Goal: Information Seeking & Learning: Learn about a topic

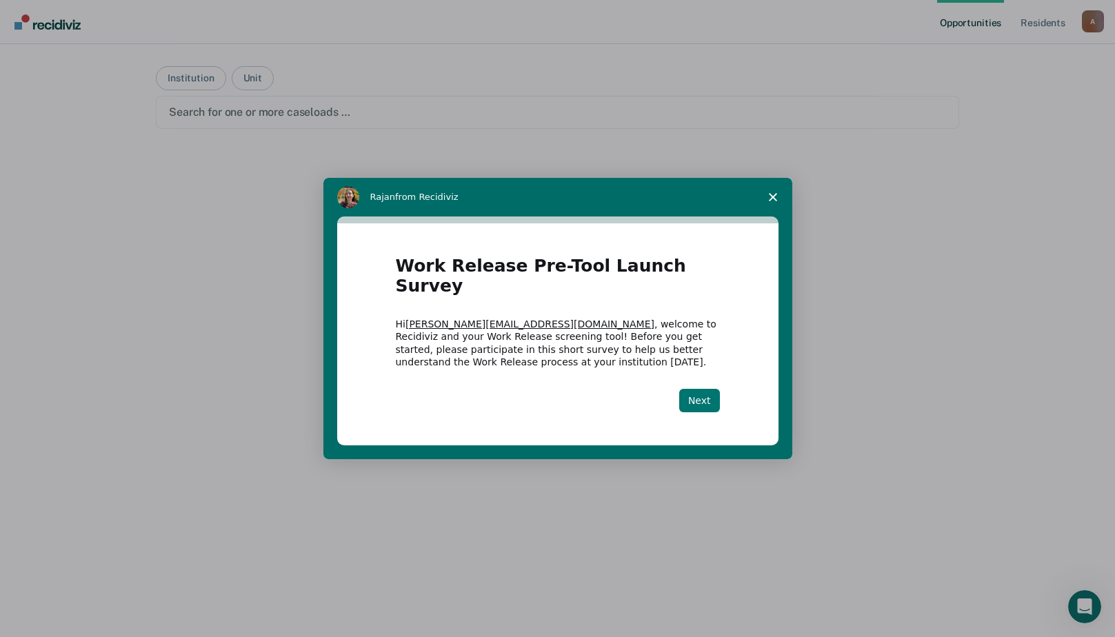
click at [701, 389] on button "Next" at bounding box center [699, 400] width 41 height 23
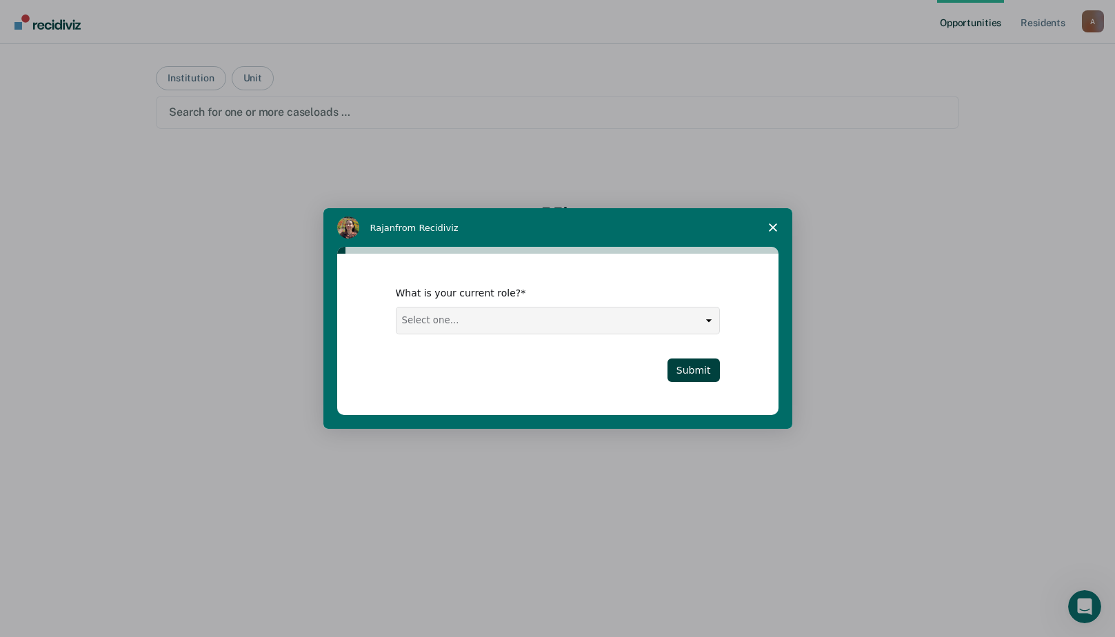
click at [514, 324] on select "Select one... Case Manager FUM Assistant [PERSON_NAME] [PERSON_NAME]" at bounding box center [558, 321] width 323 height 26
select select "Case Manager"
click at [397, 308] on select "Select one... Case Manager FUM Assistant [PERSON_NAME] [PERSON_NAME]" at bounding box center [558, 321] width 323 height 26
click at [699, 366] on button "Submit" at bounding box center [694, 370] width 52 height 23
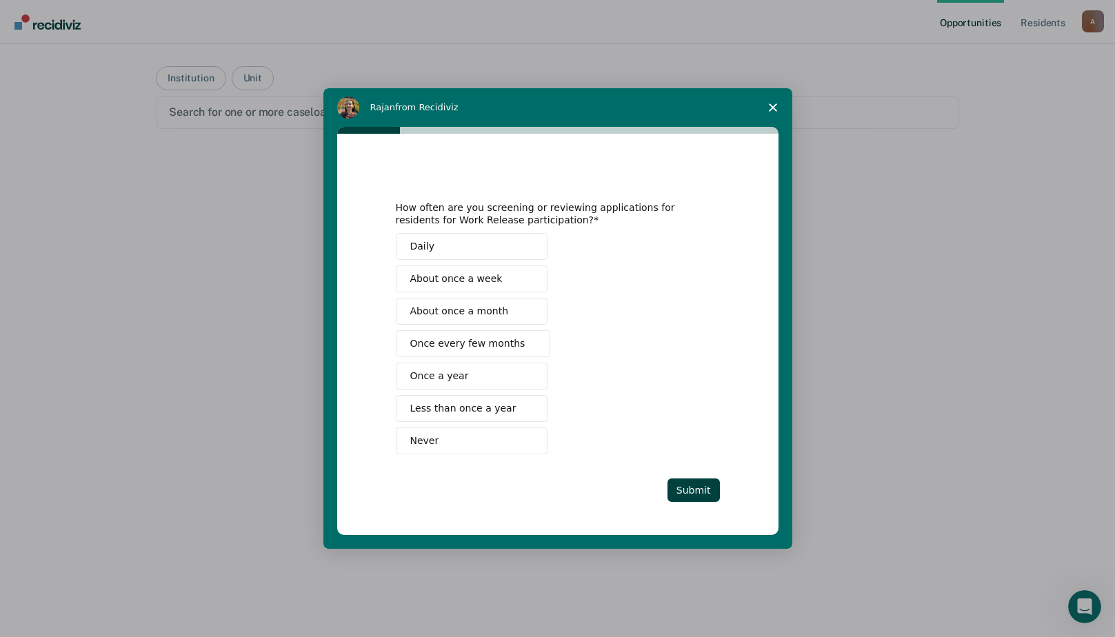
click at [490, 281] on span "About once a week" at bounding box center [456, 279] width 92 height 14
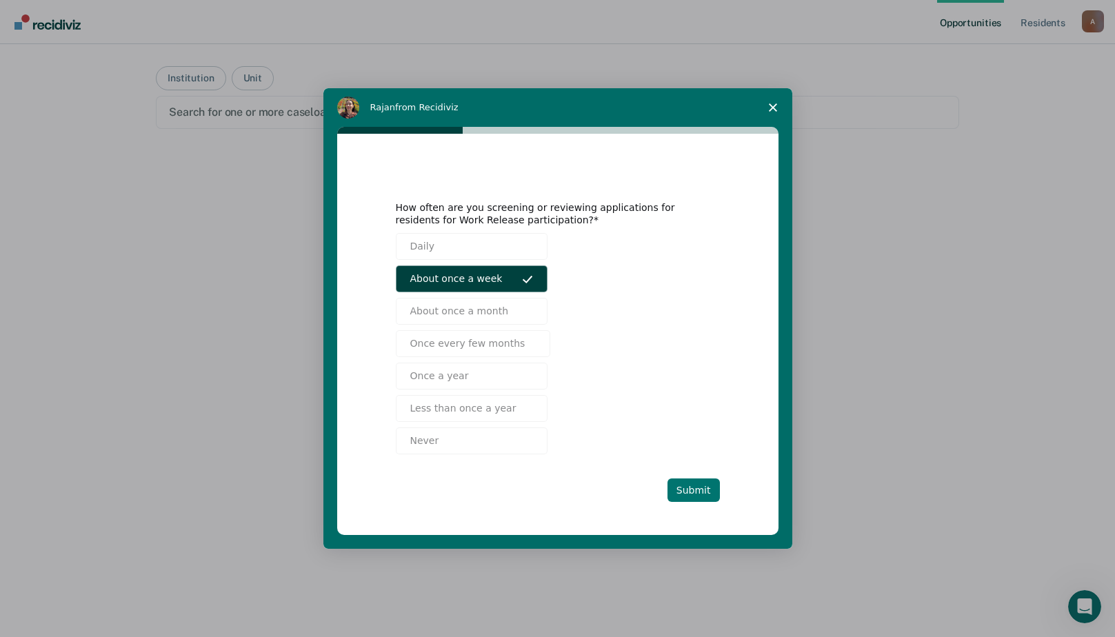
click at [690, 490] on button "Submit" at bounding box center [694, 490] width 52 height 23
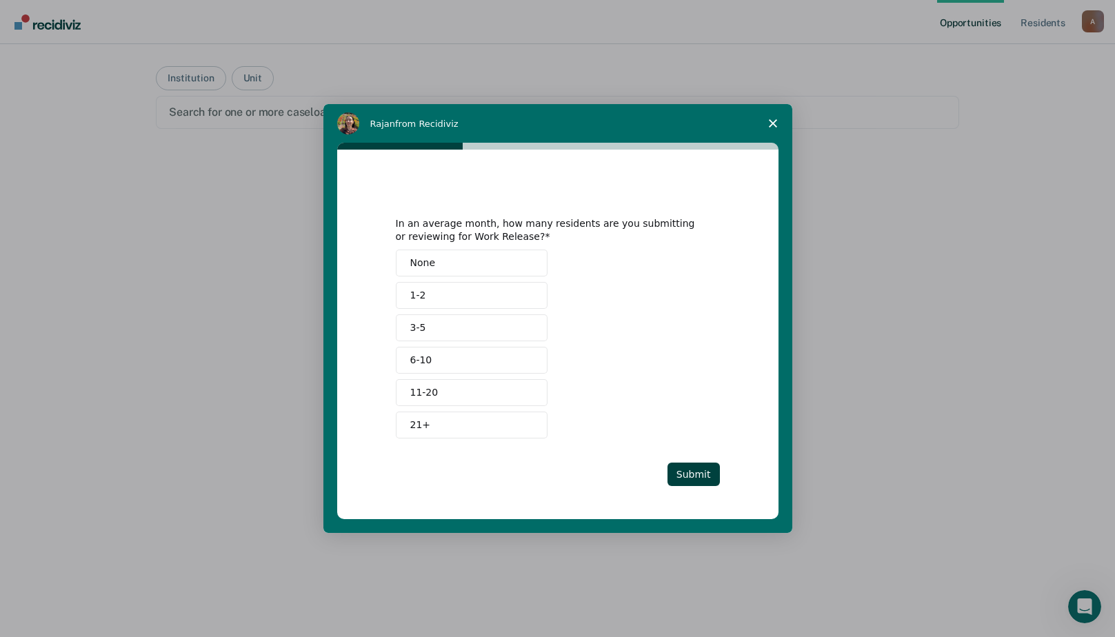
click at [483, 301] on button "1-2" at bounding box center [472, 295] width 152 height 27
click at [696, 479] on button "Submit" at bounding box center [694, 474] width 52 height 23
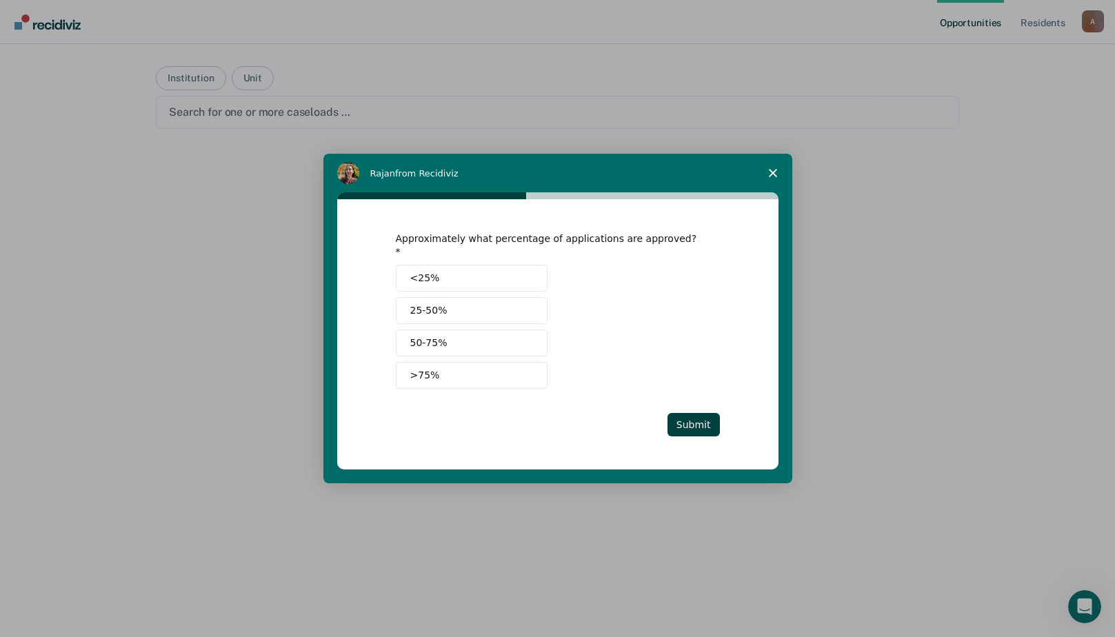
click at [473, 306] on button "25-50%" at bounding box center [472, 310] width 152 height 27
click at [702, 405] on div "Approximately what percentage of applications are approved? <25% 25-50% 50-75% …" at bounding box center [558, 333] width 324 height 203
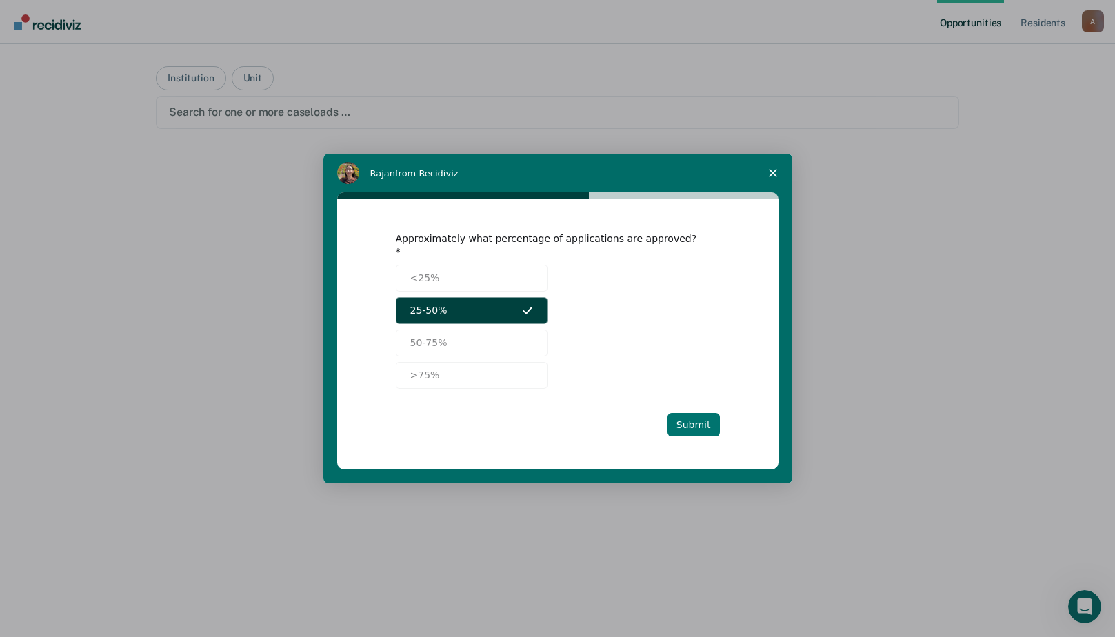
click at [695, 417] on button "Submit" at bounding box center [694, 424] width 52 height 23
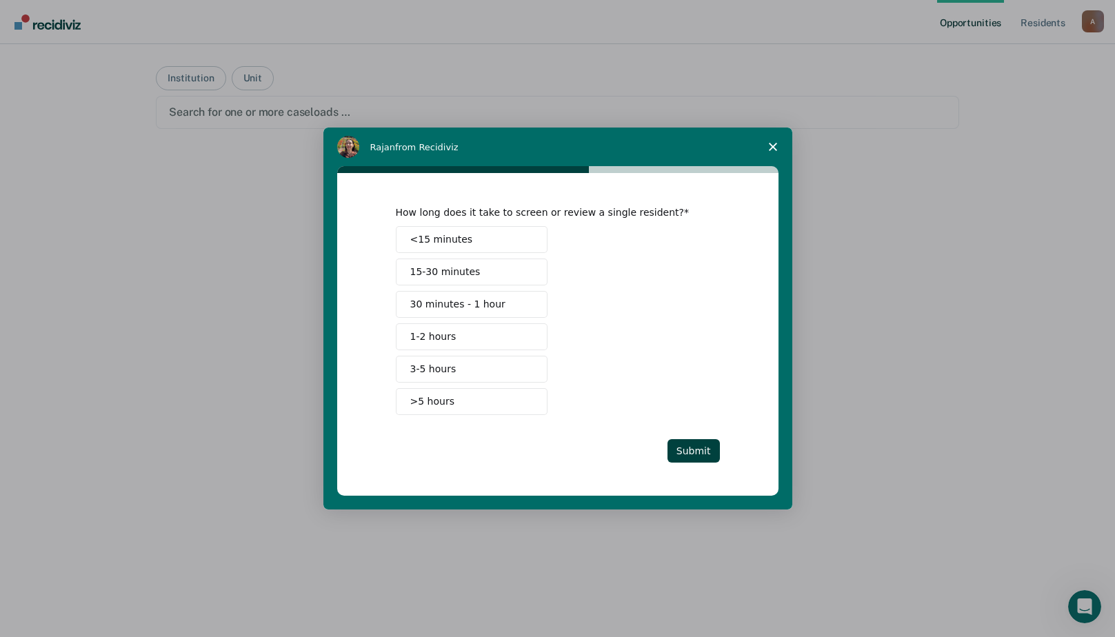
click at [470, 269] on span "15-30 minutes" at bounding box center [445, 272] width 70 height 14
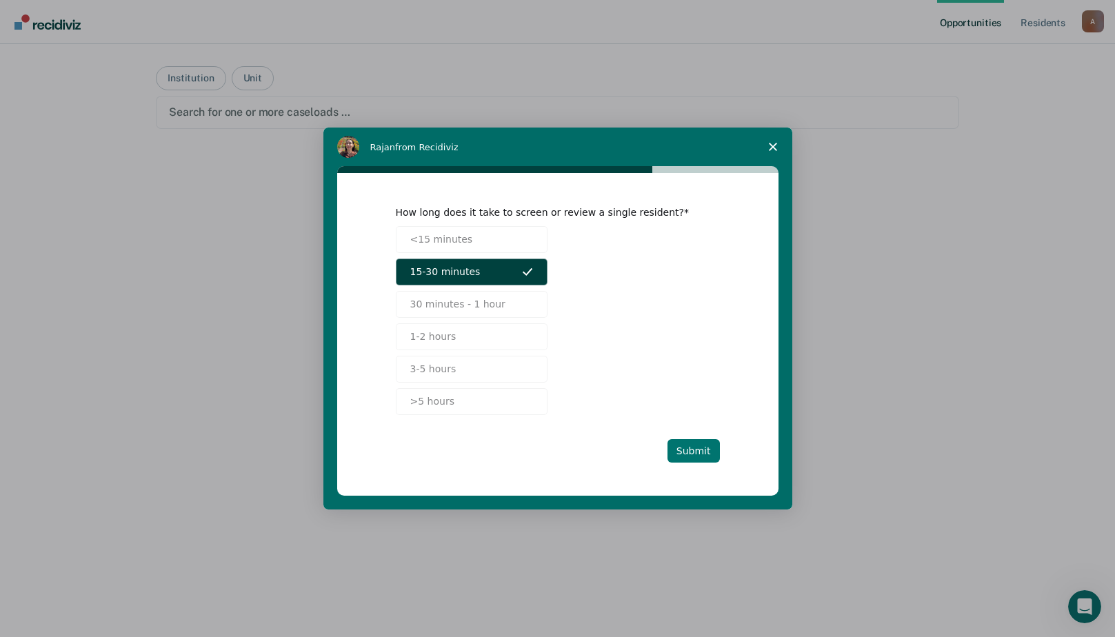
click at [679, 458] on button "Submit" at bounding box center [694, 450] width 52 height 23
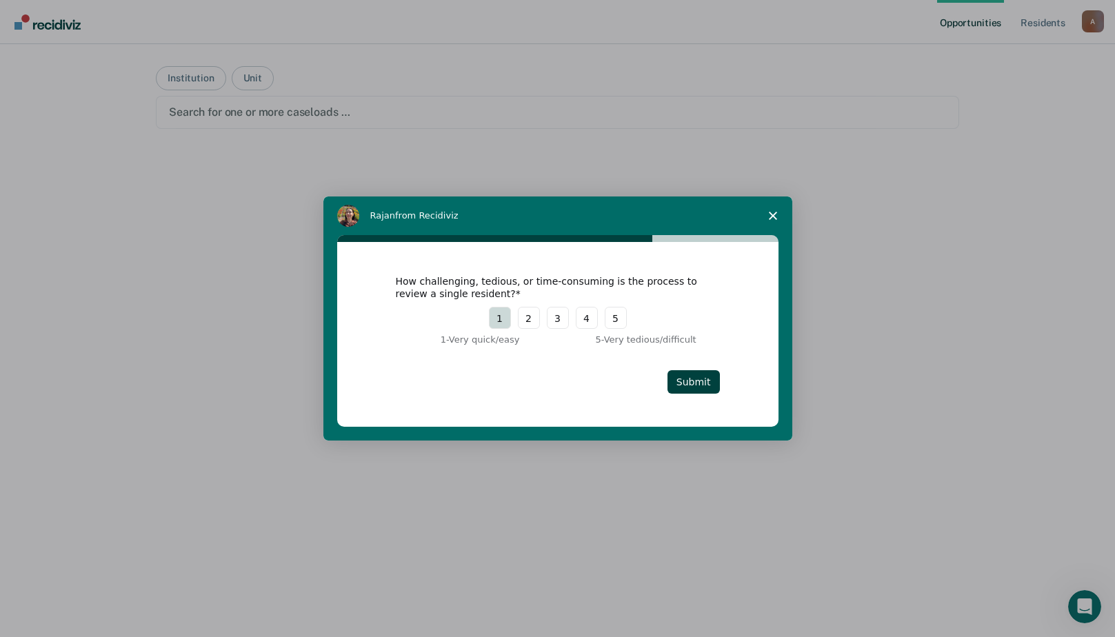
click at [496, 324] on button "1" at bounding box center [500, 318] width 22 height 22
click at [712, 390] on button "Submit" at bounding box center [694, 381] width 52 height 23
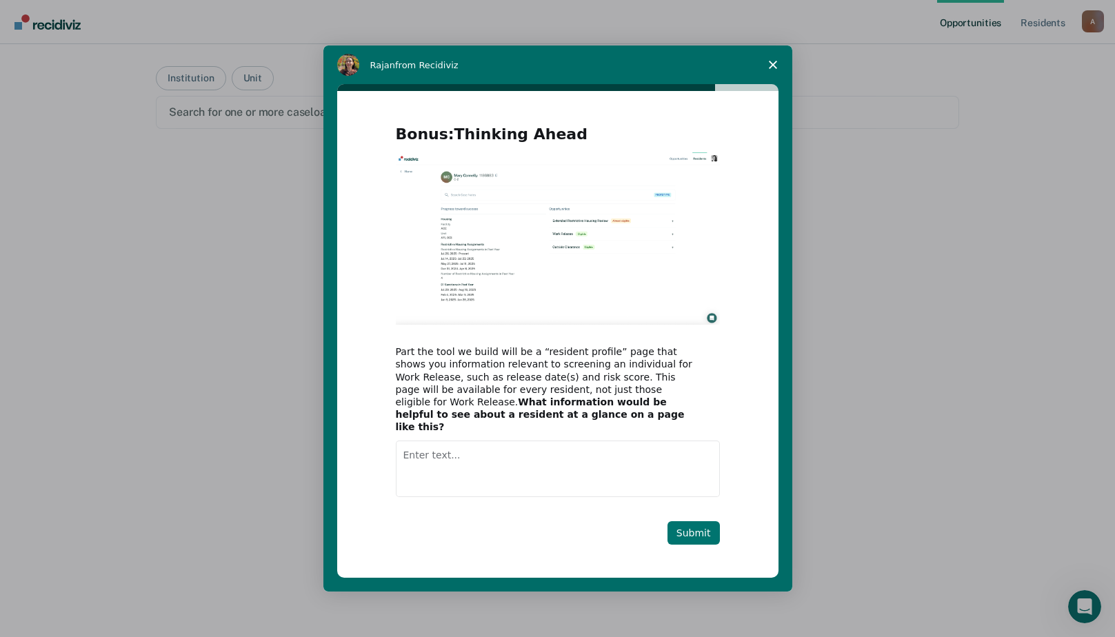
click at [706, 531] on button "Submit" at bounding box center [694, 532] width 52 height 23
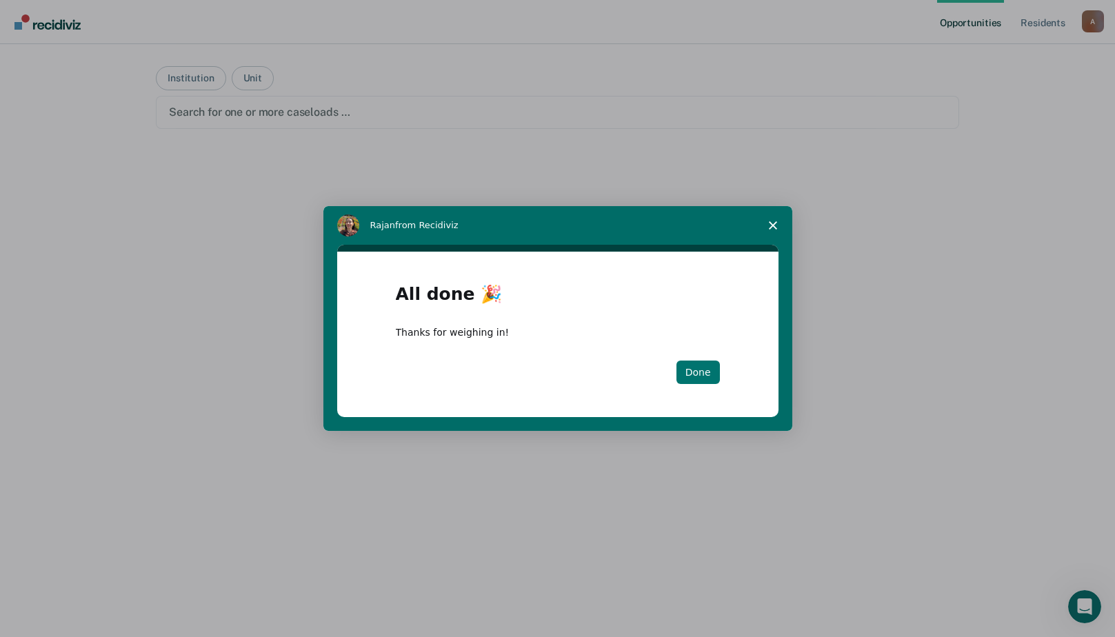
click at [704, 375] on button "Done" at bounding box center [697, 372] width 43 height 23
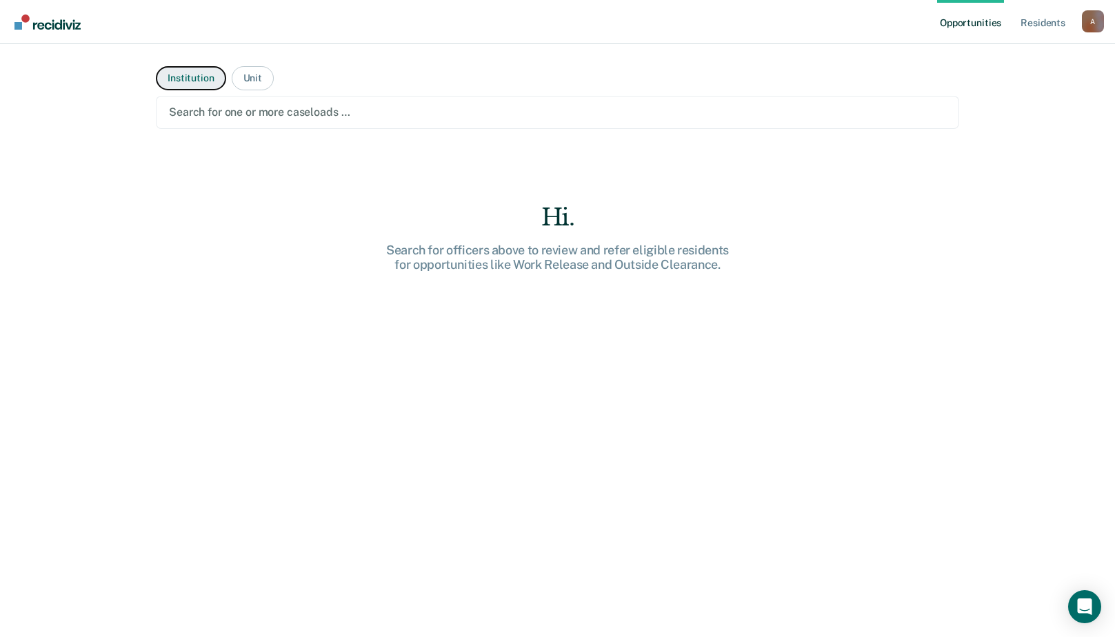
click at [183, 71] on button "Institution" at bounding box center [191, 78] width 70 height 24
click at [285, 112] on div at bounding box center [557, 112] width 777 height 16
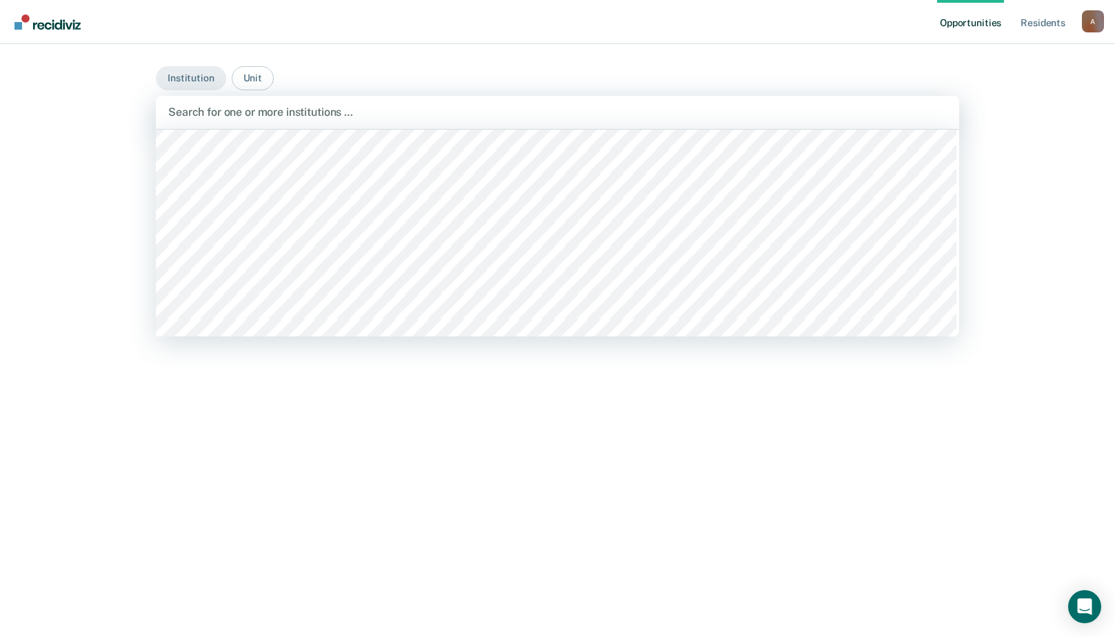
scroll to position [314, 0]
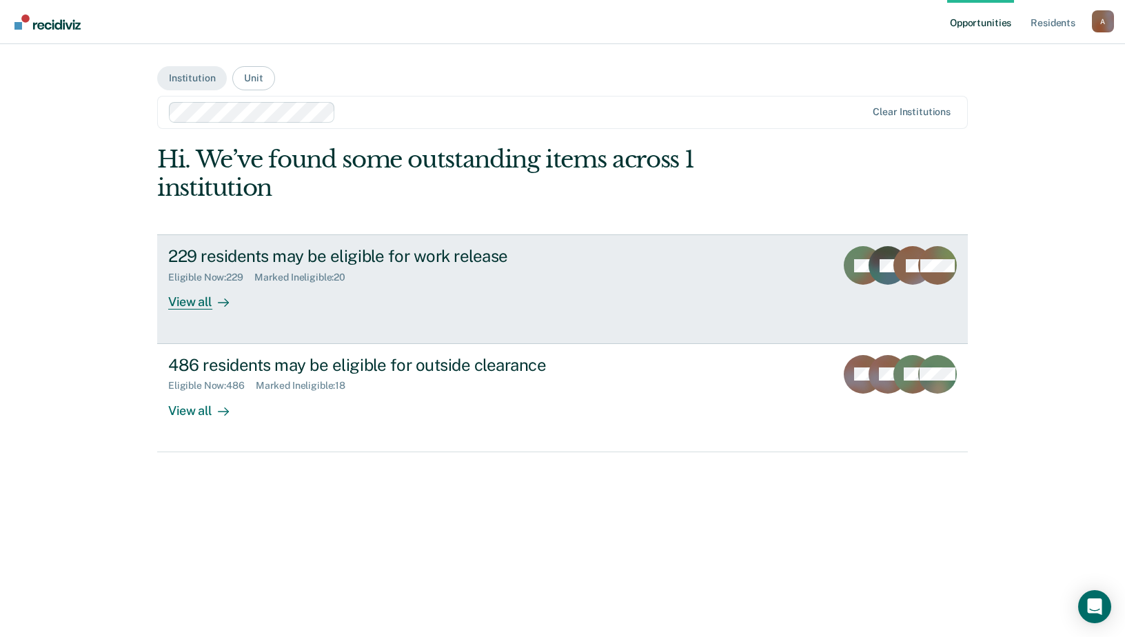
click at [485, 260] on div "229 residents may be eligible for work release" at bounding box center [410, 256] width 484 height 20
